Goal: Transaction & Acquisition: Purchase product/service

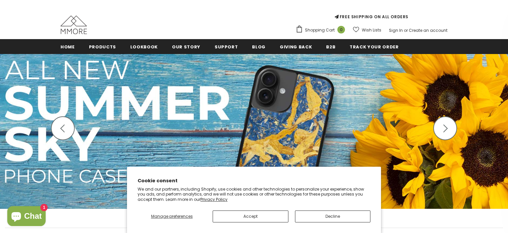
scroll to position [52, 0]
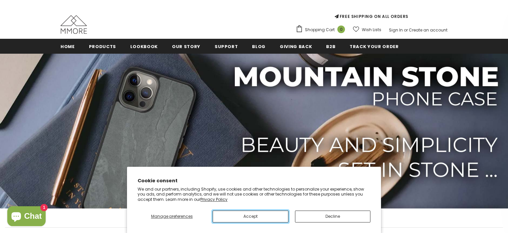
click at [247, 216] on button "Accept" at bounding box center [250, 216] width 75 height 12
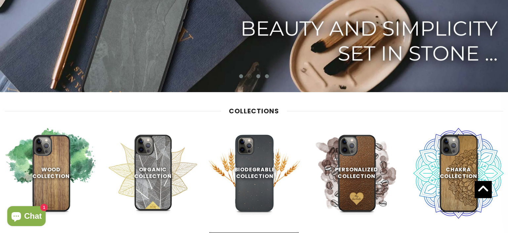
scroll to position [0, 0]
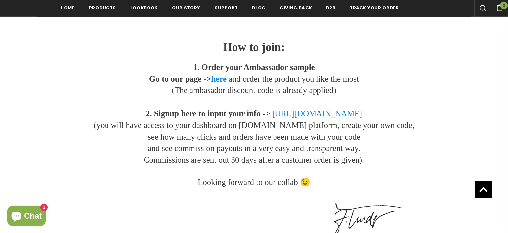
scroll to position [842, 0]
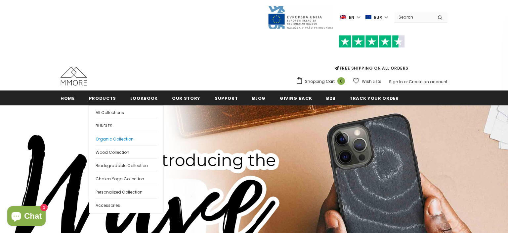
click at [135, 137] on link "Organic Collection" at bounding box center [126, 138] width 61 height 13
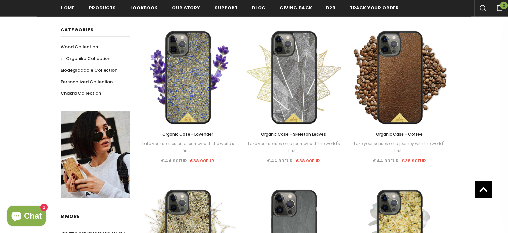
scroll to position [231, 0]
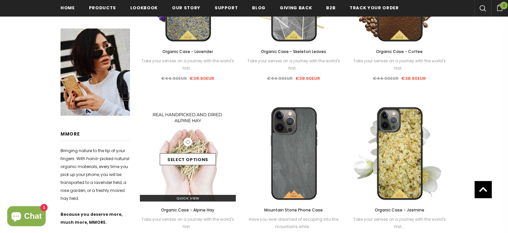
click at [194, 126] on img at bounding box center [188, 153] width 96 height 96
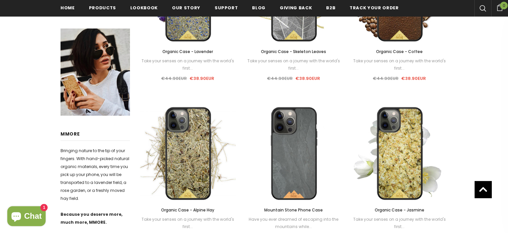
click at [203, 122] on img at bounding box center [188, 153] width 96 height 96
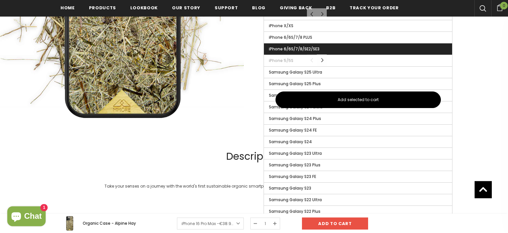
scroll to position [476, 0]
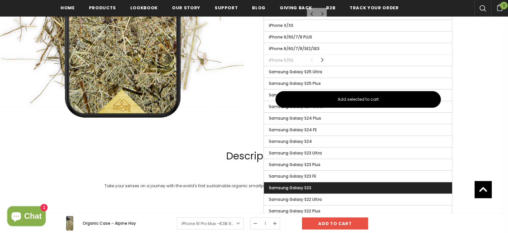
click at [325, 186] on label "Samsung Galaxy S23" at bounding box center [358, 187] width 188 height 11
click at [0, 0] on input "Samsung Galaxy S23" at bounding box center [0, 0] width 0 height 0
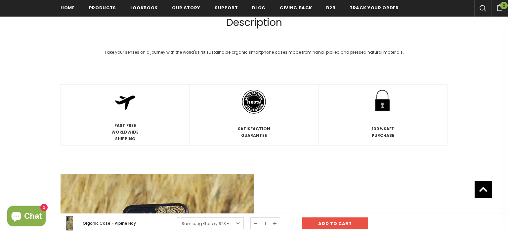
scroll to position [609, 0]
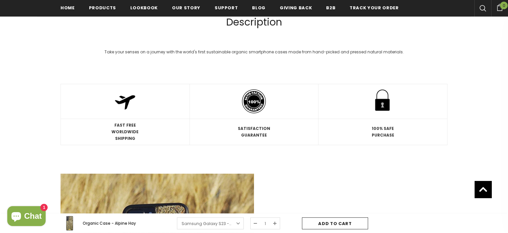
click at [350, 222] on input "Add to cart" at bounding box center [335, 223] width 66 height 12
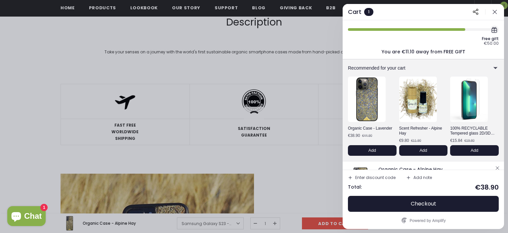
click at [380, 179] on div "Enter discount code" at bounding box center [375, 177] width 40 height 4
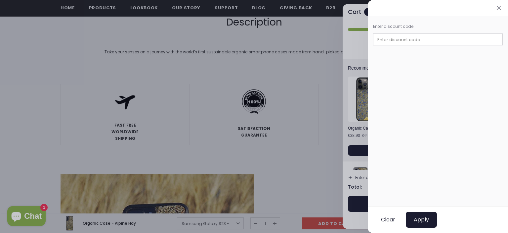
click at [431, 36] on input "text" at bounding box center [438, 39] width 130 height 12
paste input "BFCM2019"
type input "BFCM2019"
click at [420, 221] on span "Apply" at bounding box center [421, 219] width 15 height 7
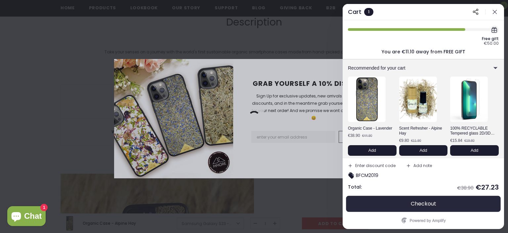
click at [430, 203] on span "Checkout" at bounding box center [423, 203] width 25 height 7
